Goal: Transaction & Acquisition: Purchase product/service

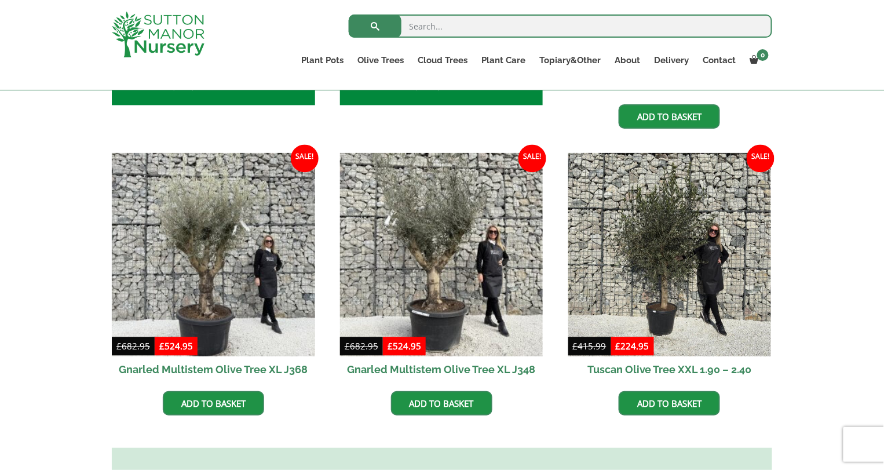
scroll to position [656, 0]
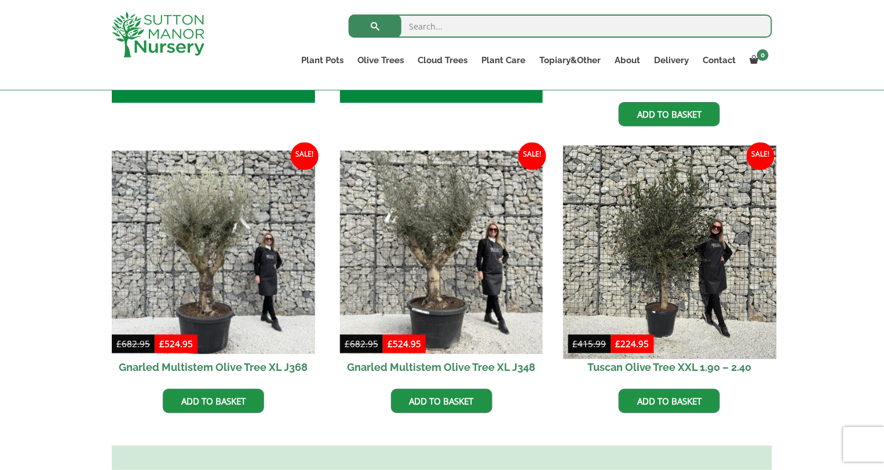
click at [671, 280] on img at bounding box center [669, 251] width 213 height 213
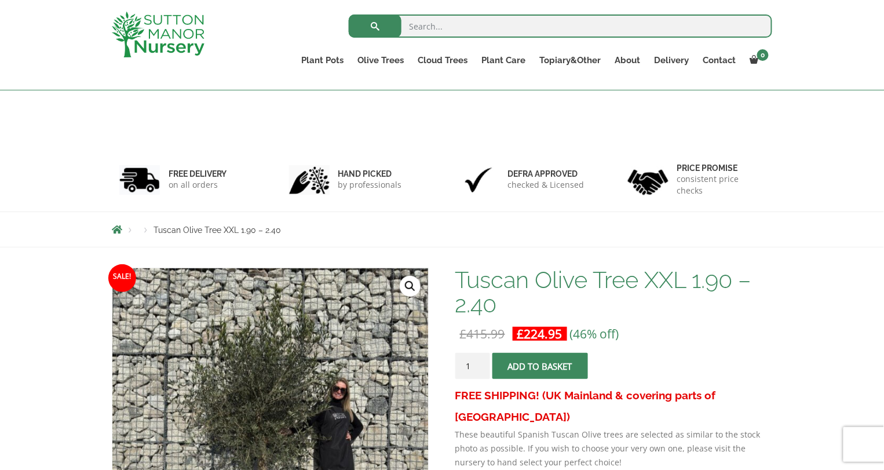
scroll to position [116, 0]
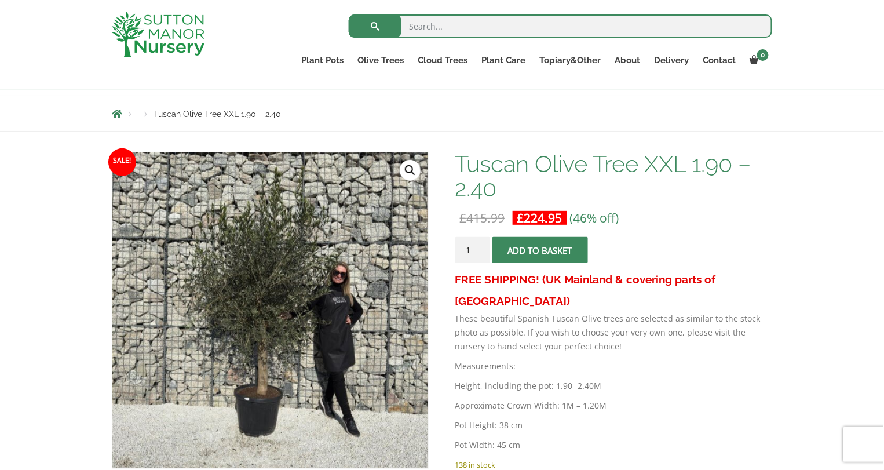
click at [249, 322] on img at bounding box center [289, 300] width 580 height 580
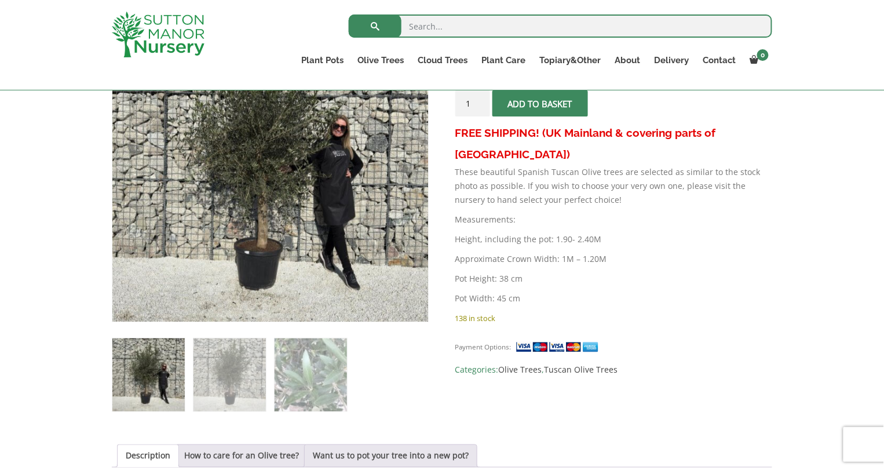
scroll to position [261, 0]
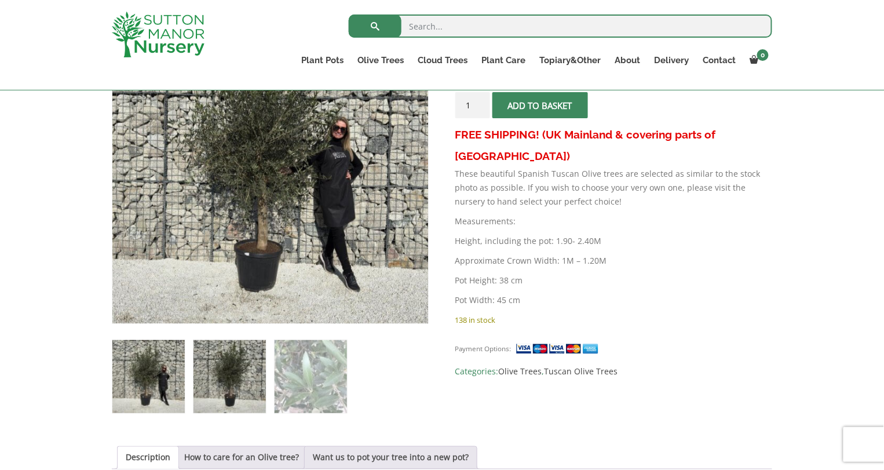
click at [249, 377] on img at bounding box center [230, 376] width 72 height 72
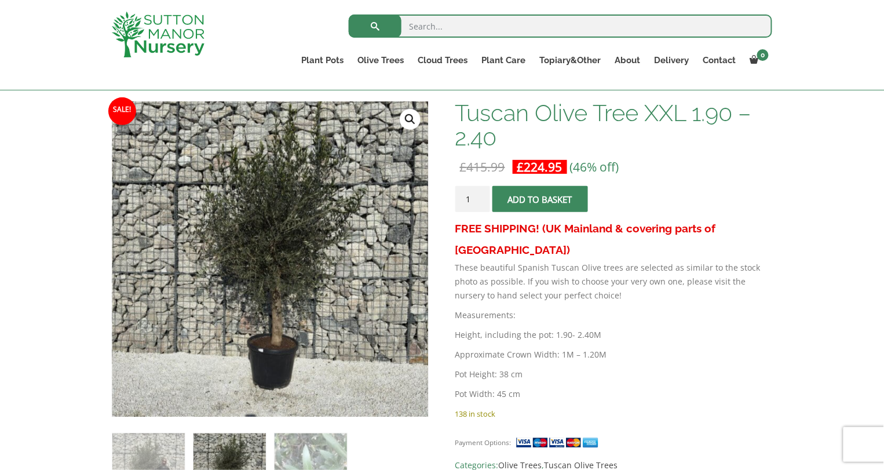
scroll to position [168, 0]
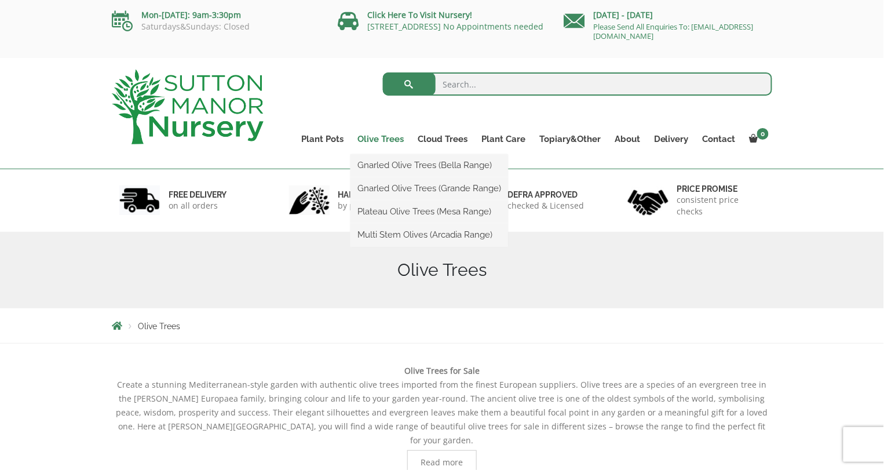
click at [389, 139] on link "Olive Trees" at bounding box center [381, 139] width 60 height 16
click at [378, 236] on link "Multi Stem Olives (Arcadia Range)" at bounding box center [430, 234] width 158 height 17
